Goal: Find specific page/section: Find specific page/section

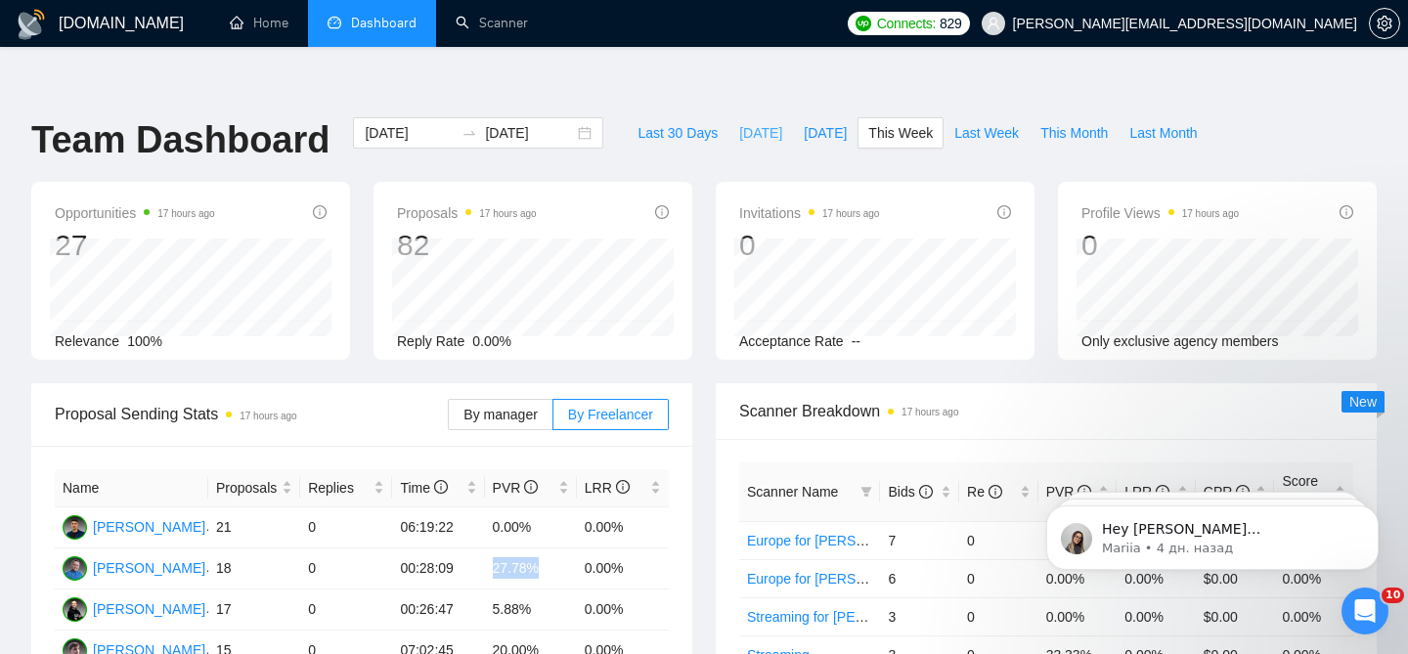
click at [748, 122] on span "[DATE]" at bounding box center [760, 133] width 43 height 22
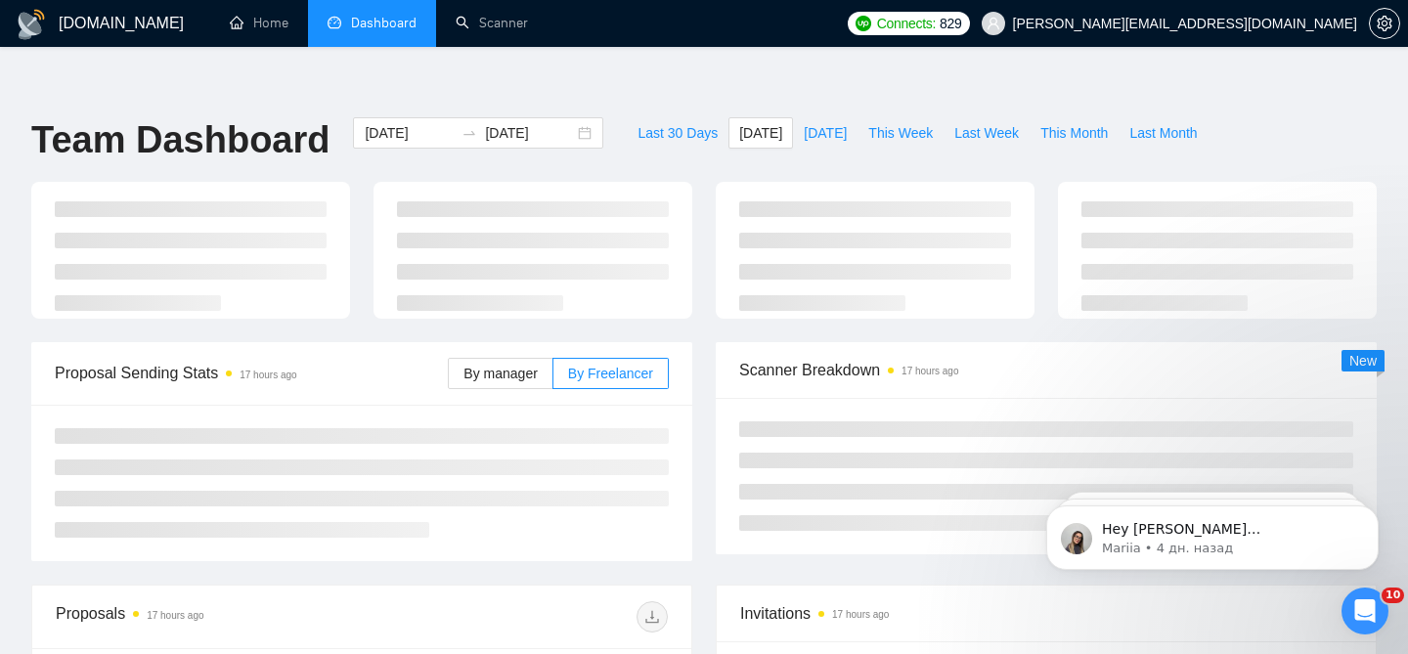
type input "[DATE]"
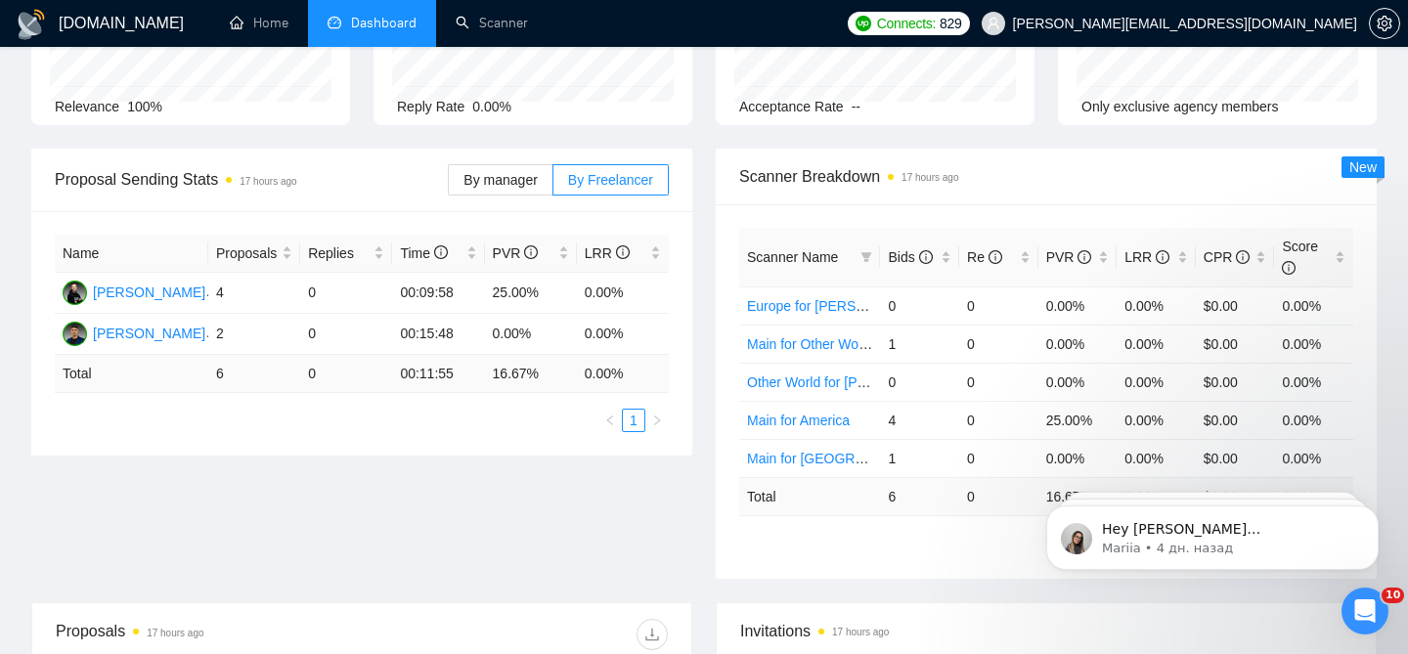
scroll to position [222, 0]
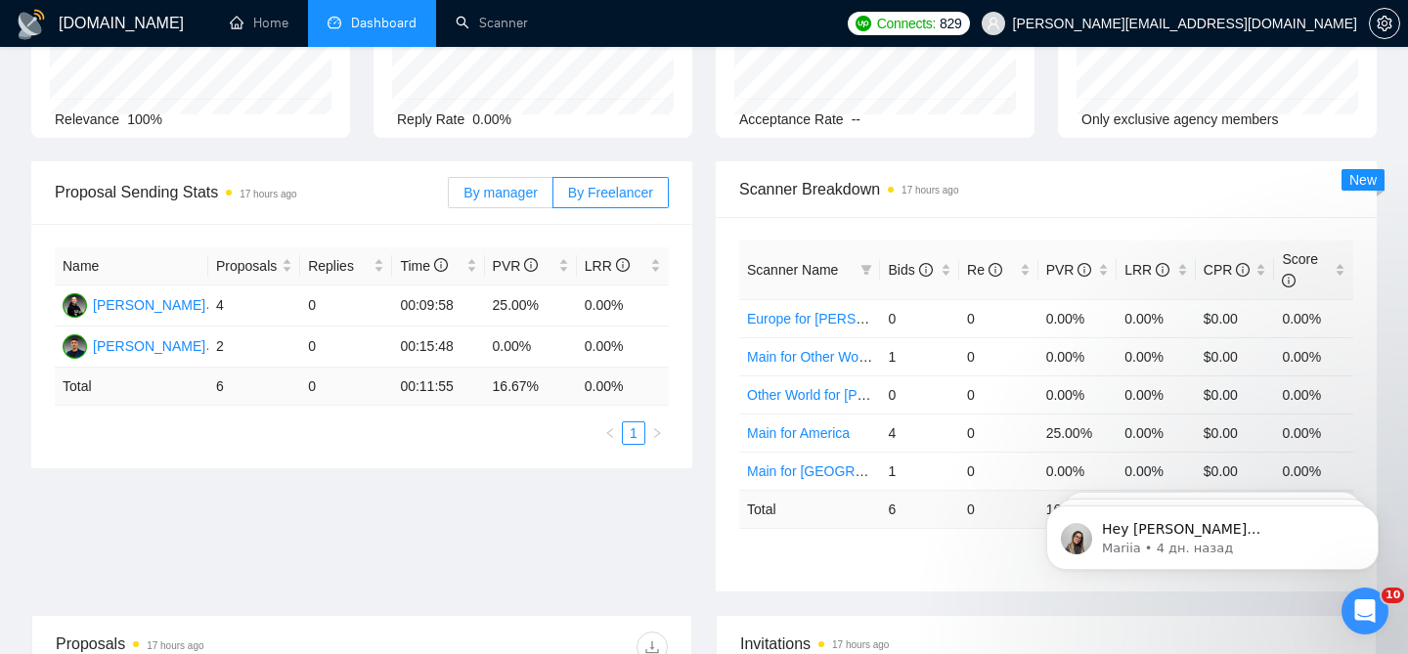
click at [498, 185] on span "By manager" at bounding box center [499, 193] width 73 height 16
click at [449, 197] on input "By manager" at bounding box center [449, 197] width 0 height 0
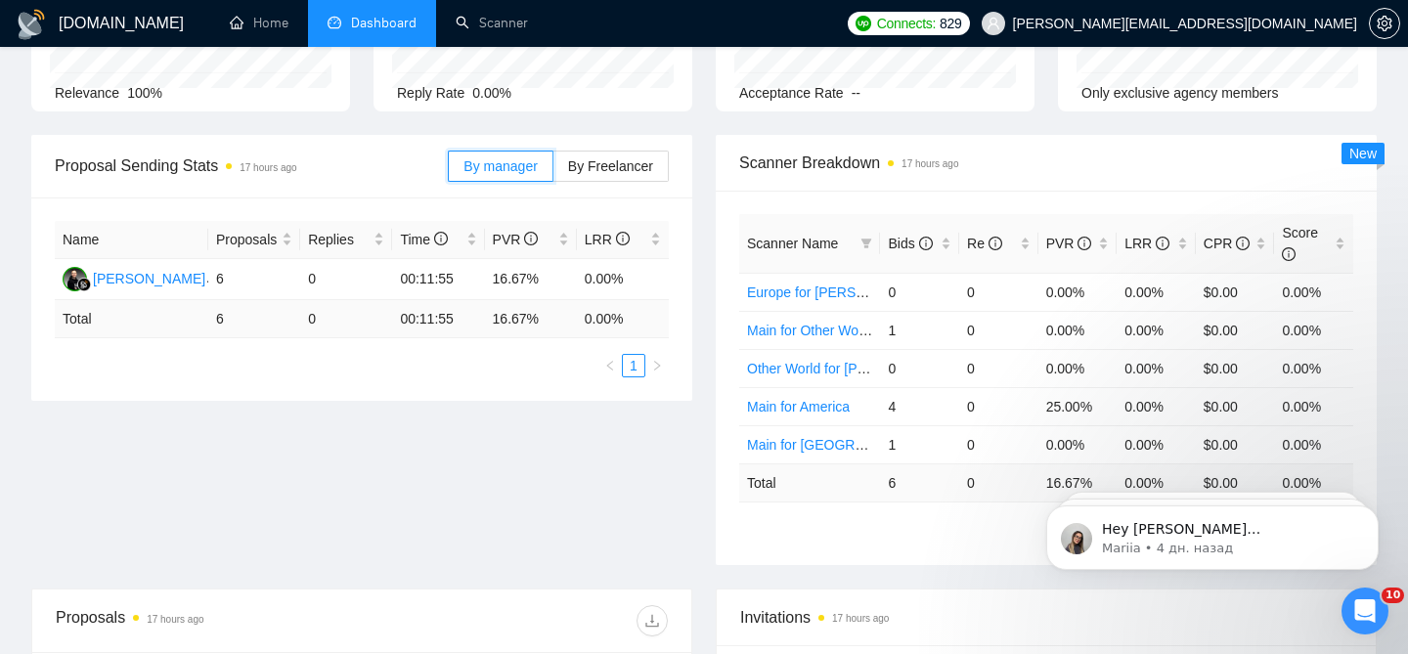
scroll to position [229, 0]
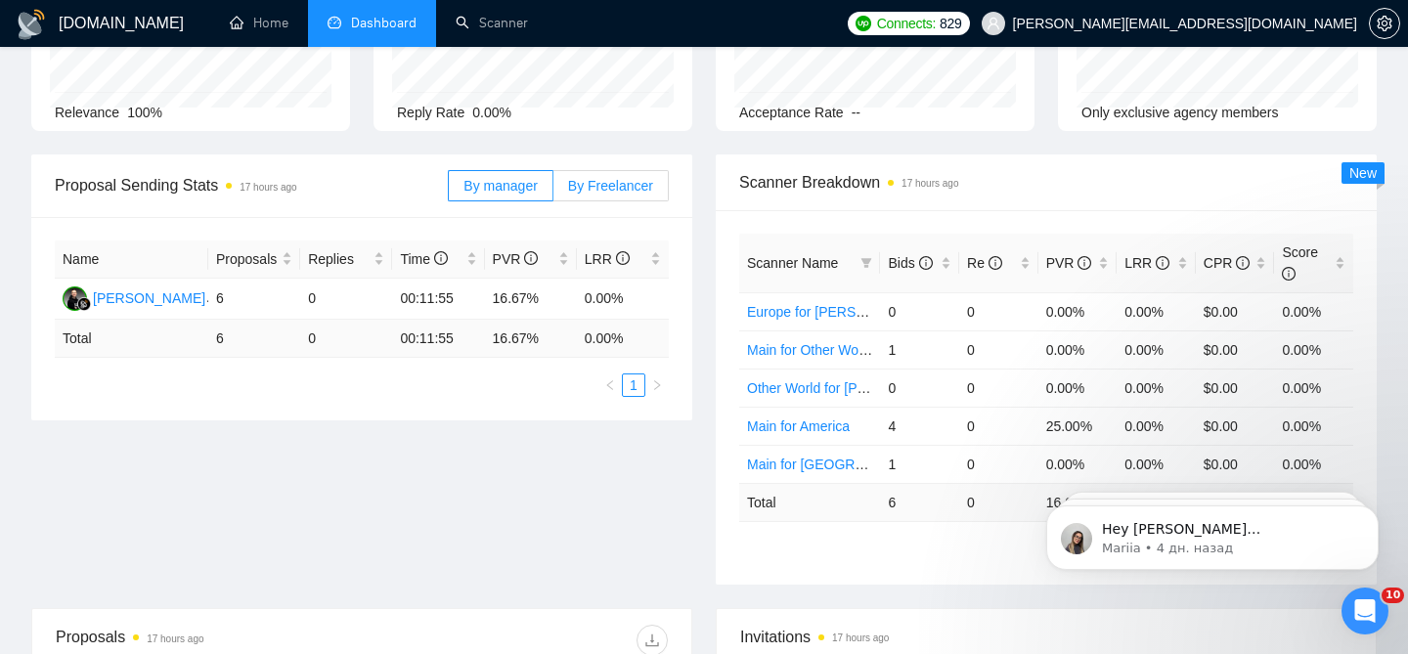
click at [587, 178] on span "By Freelancer" at bounding box center [610, 186] width 85 height 16
click at [553, 191] on input "By Freelancer" at bounding box center [553, 191] width 0 height 0
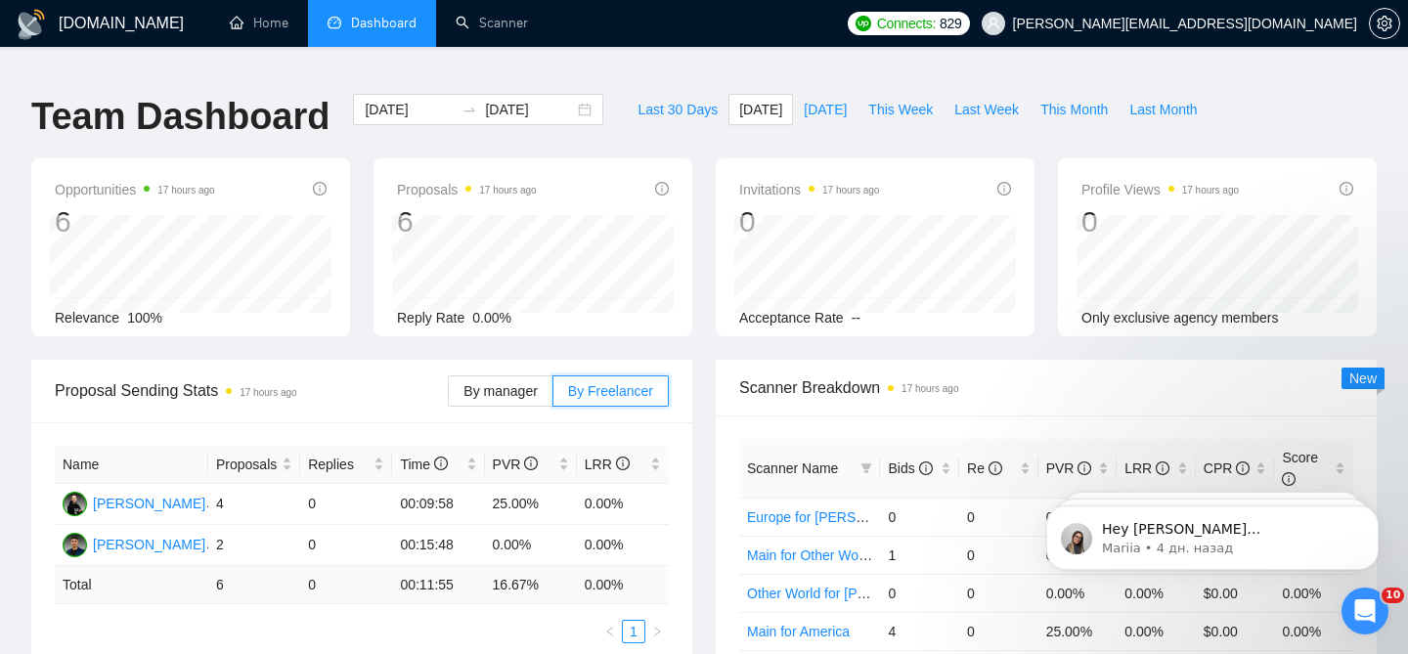
scroll to position [0, 0]
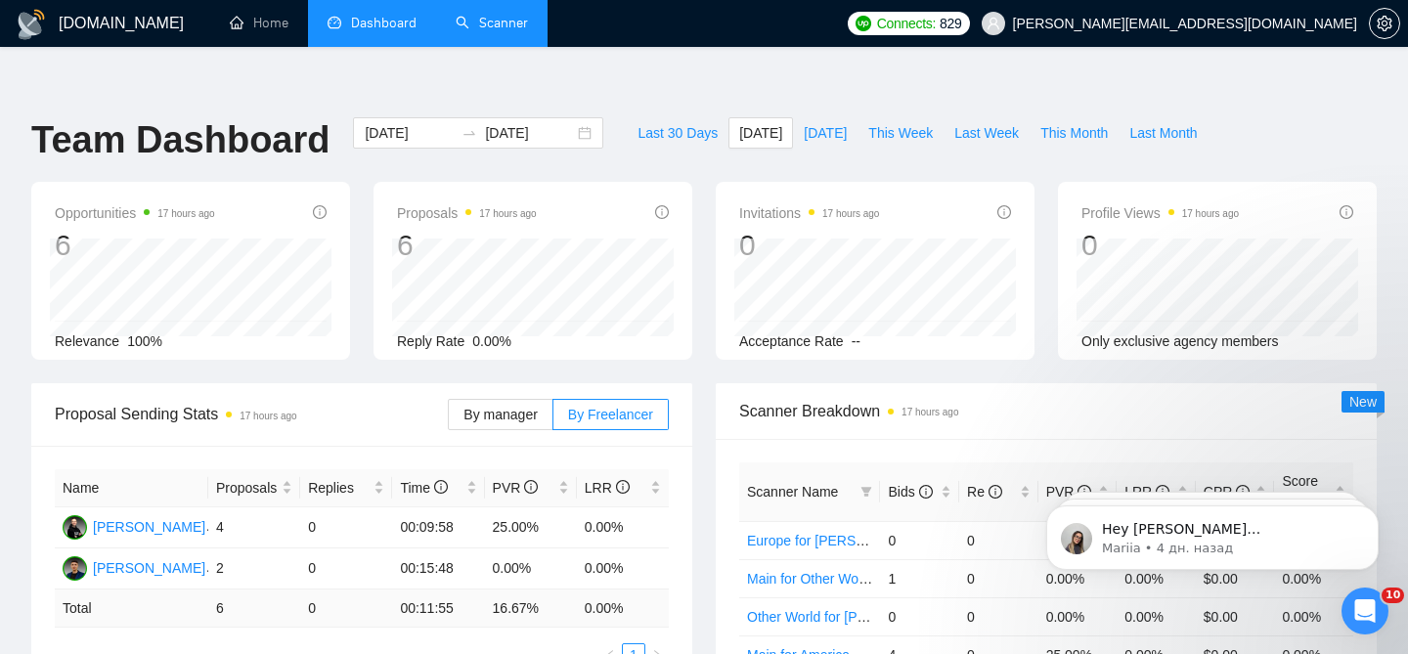
click at [461, 15] on link "Scanner" at bounding box center [491, 23] width 72 height 17
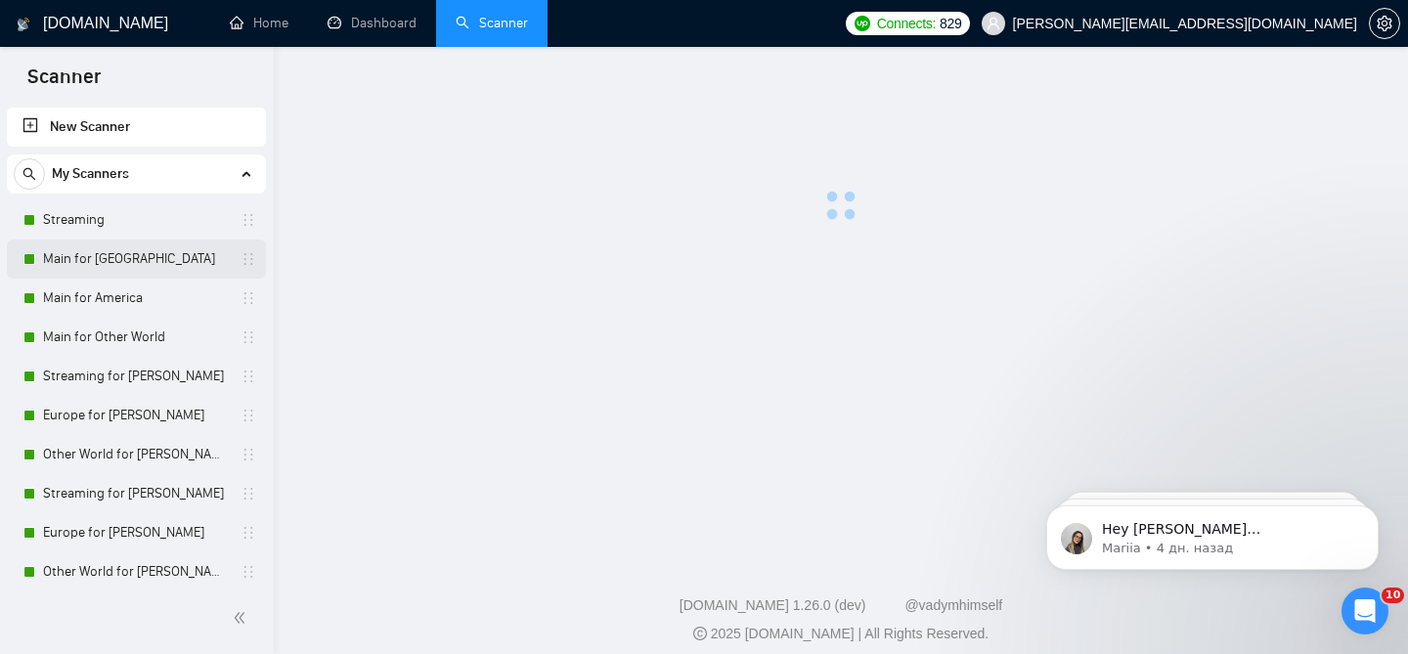
click at [119, 261] on link "Main for [GEOGRAPHIC_DATA]" at bounding box center [136, 258] width 186 height 39
